Goal: Information Seeking & Learning: Learn about a topic

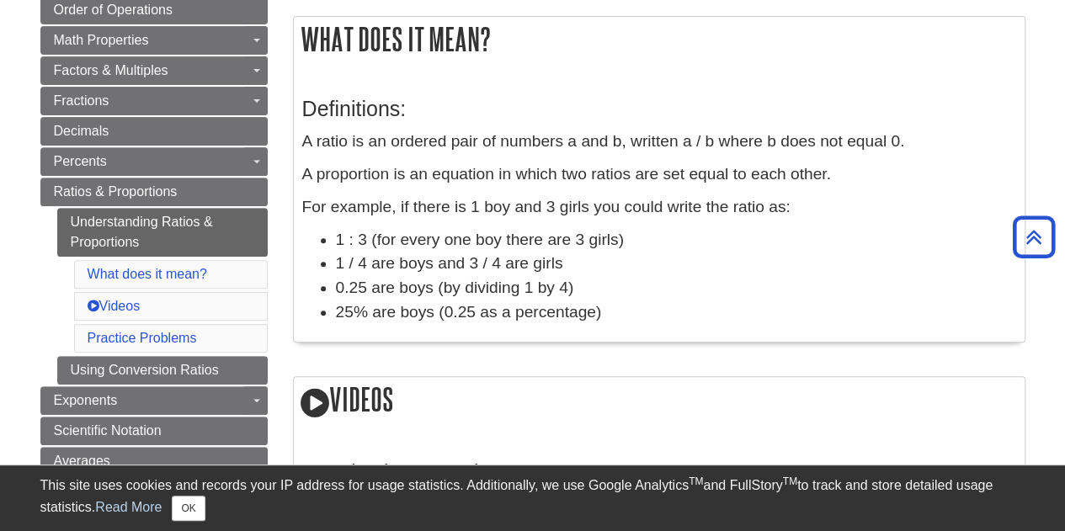
scroll to position [301, 0]
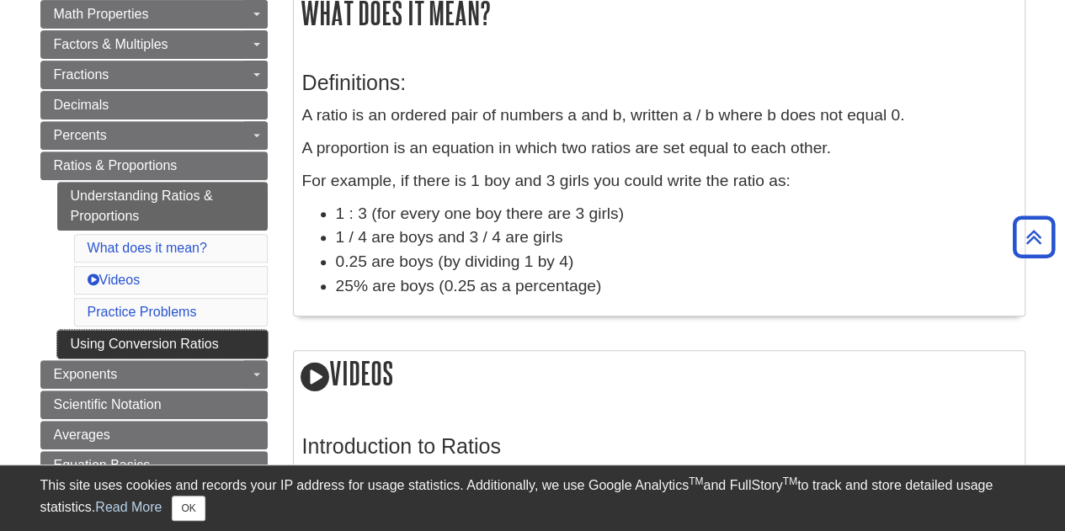
click at [213, 330] on link "Using Conversion Ratios" at bounding box center [162, 344] width 211 height 29
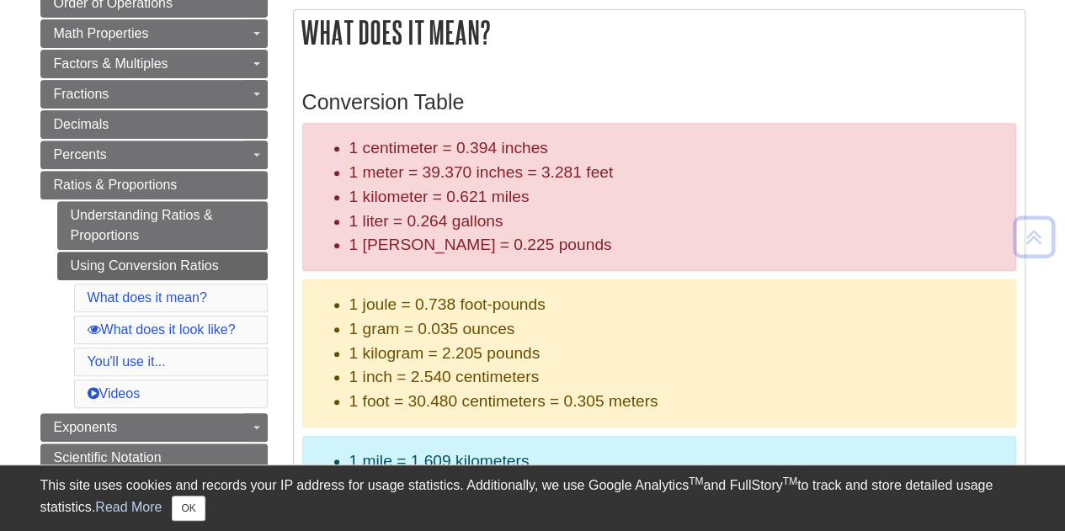
scroll to position [286, 0]
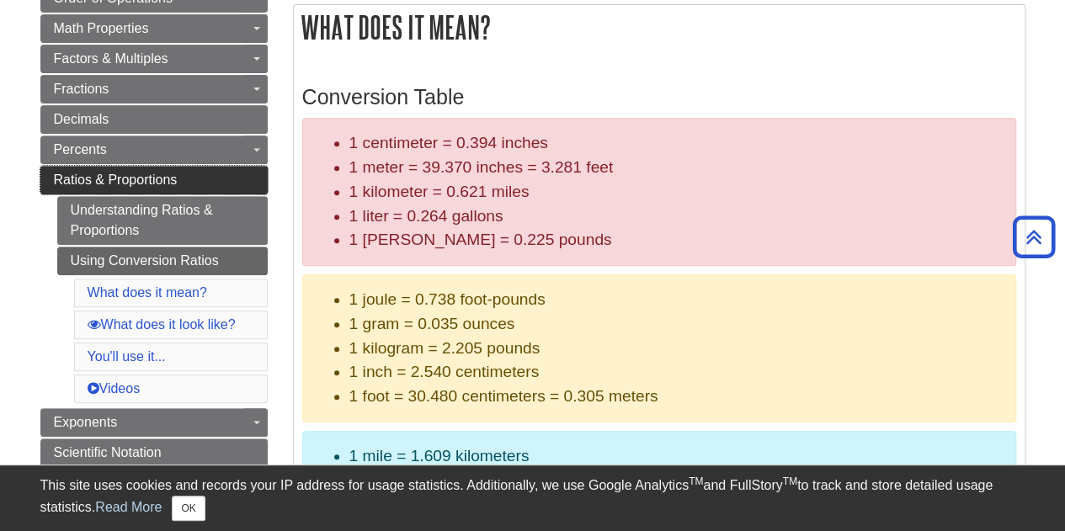
click at [237, 177] on link "Ratios & Proportions" at bounding box center [153, 180] width 227 height 29
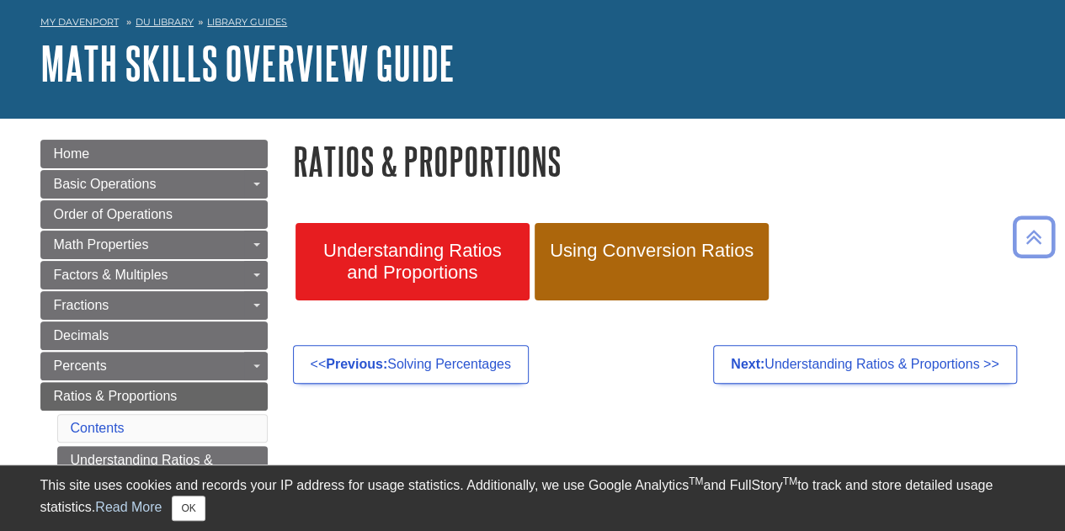
scroll to position [62, 0]
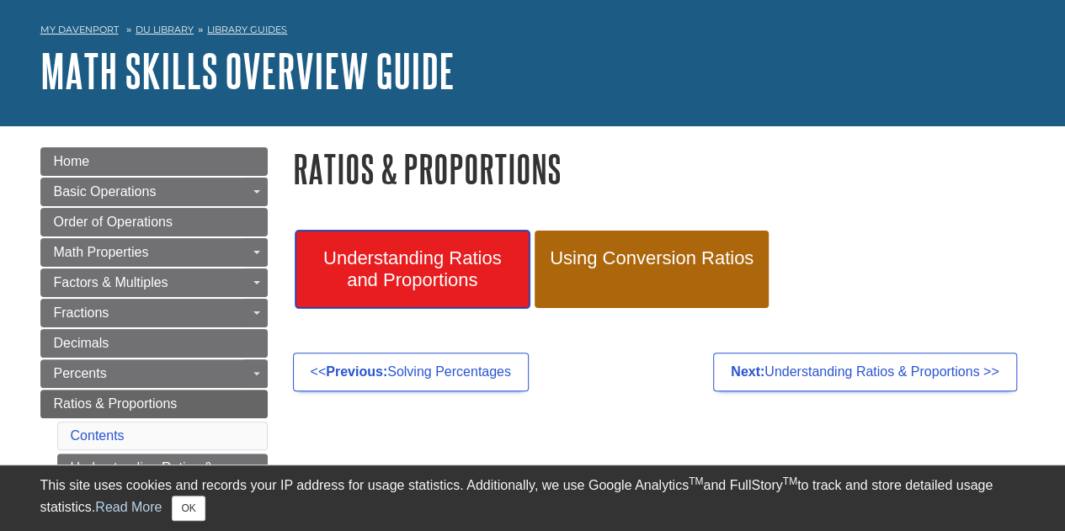
click at [463, 283] on span "Understanding Ratios and Proportions" at bounding box center [412, 270] width 209 height 44
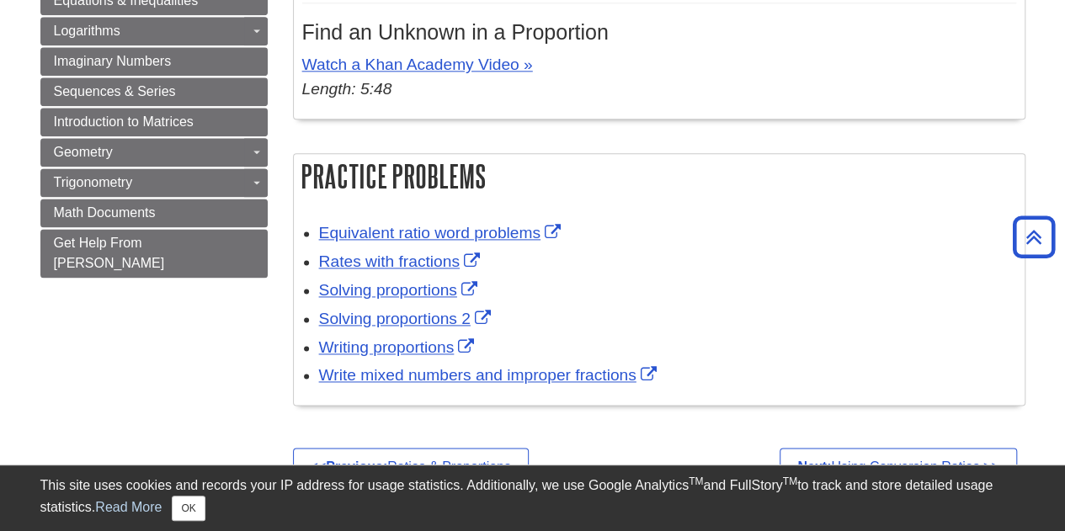
scroll to position [1041, 0]
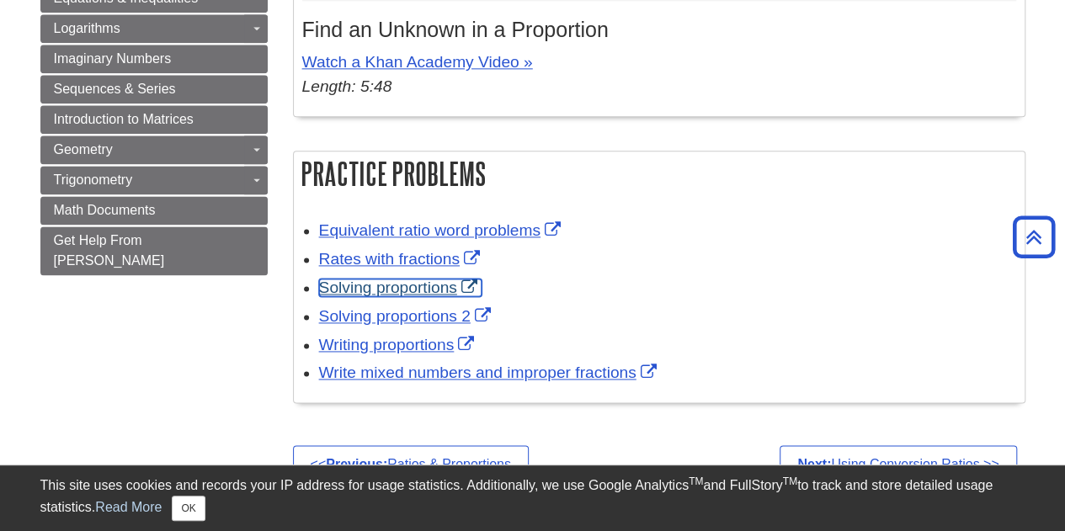
click at [409, 281] on link "Solving proportions" at bounding box center [400, 288] width 163 height 18
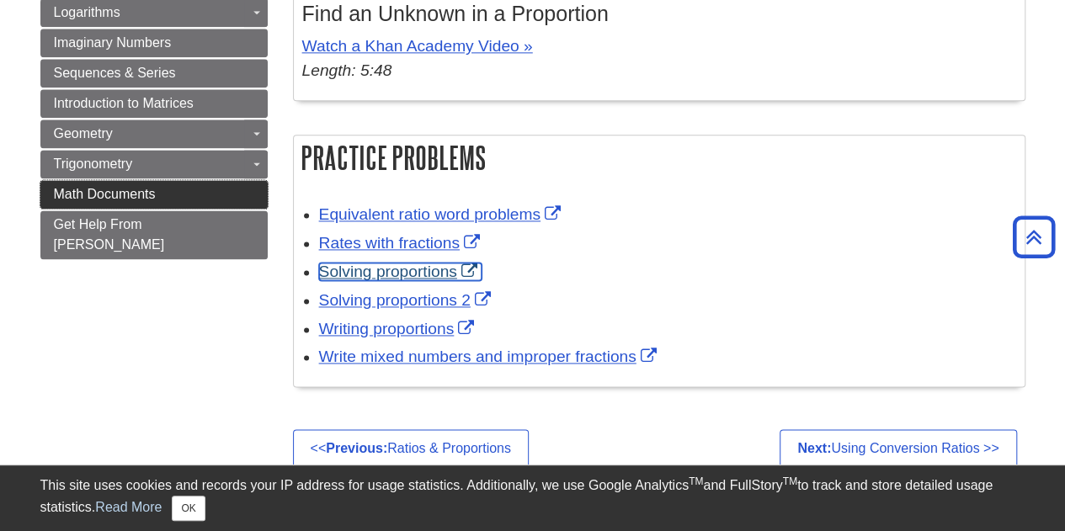
scroll to position [1058, 0]
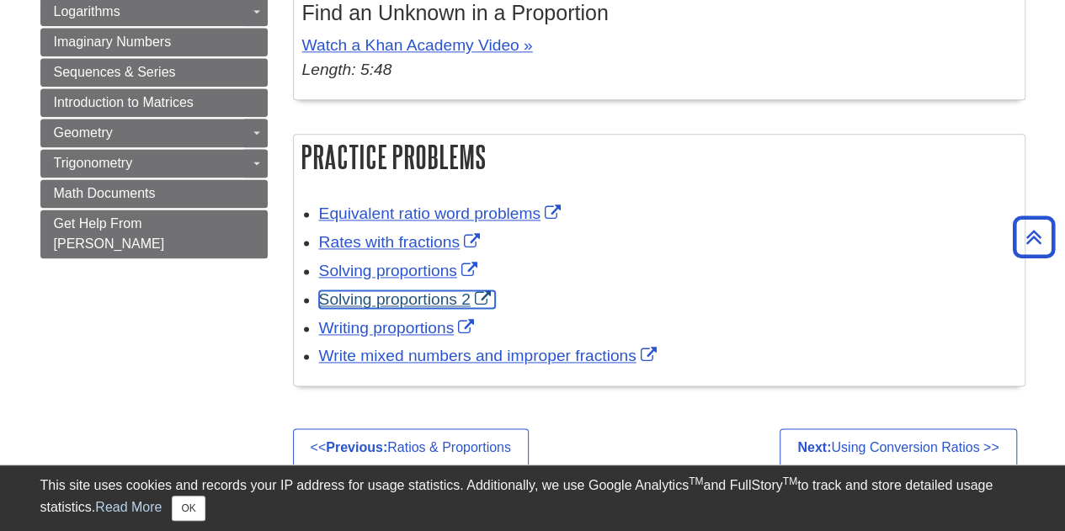
click at [418, 302] on link "Solving proportions 2" at bounding box center [407, 300] width 176 height 18
